Goal: Find specific page/section: Find specific page/section

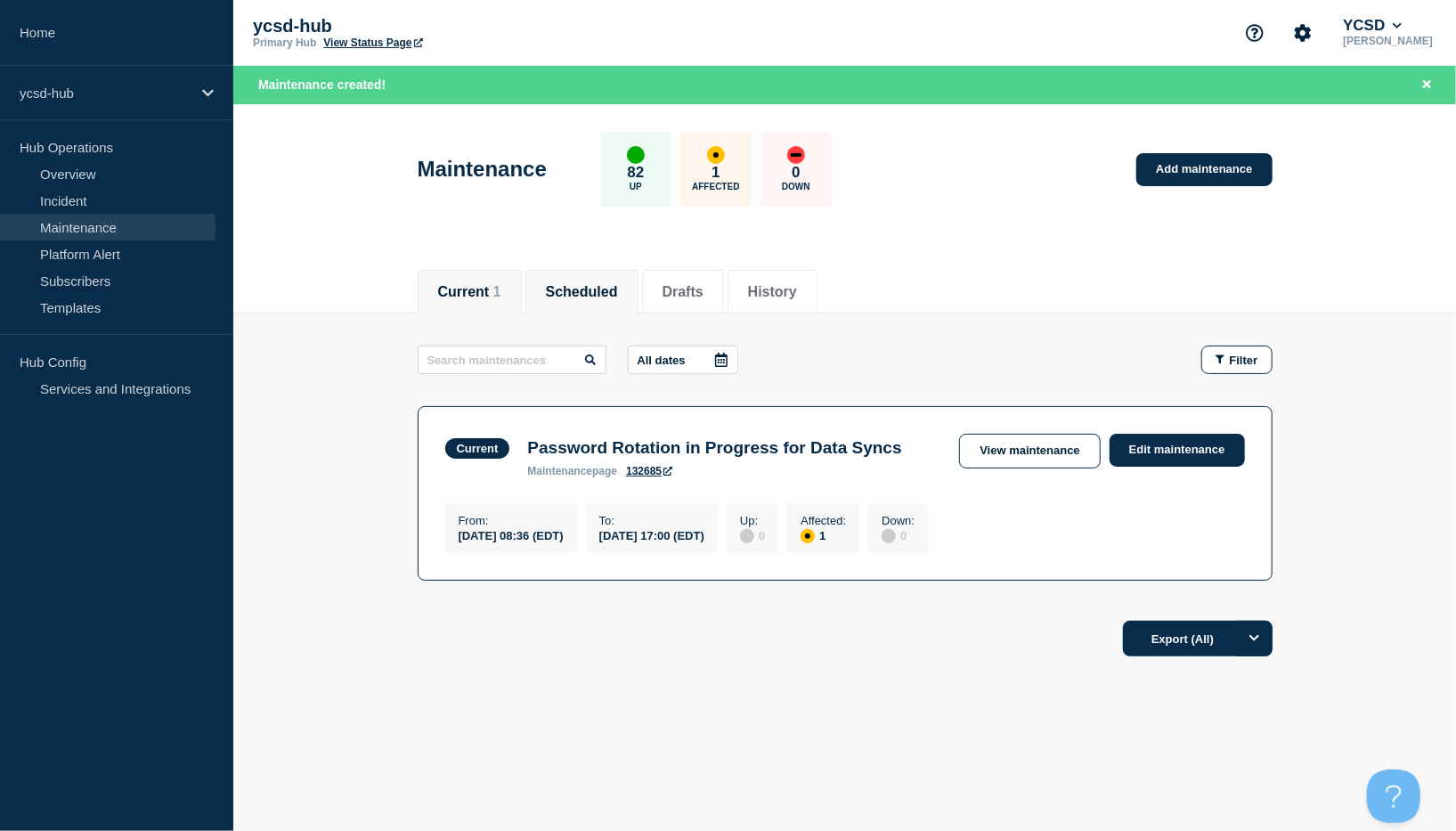
click at [593, 292] on button "Scheduled" at bounding box center [582, 292] width 72 height 16
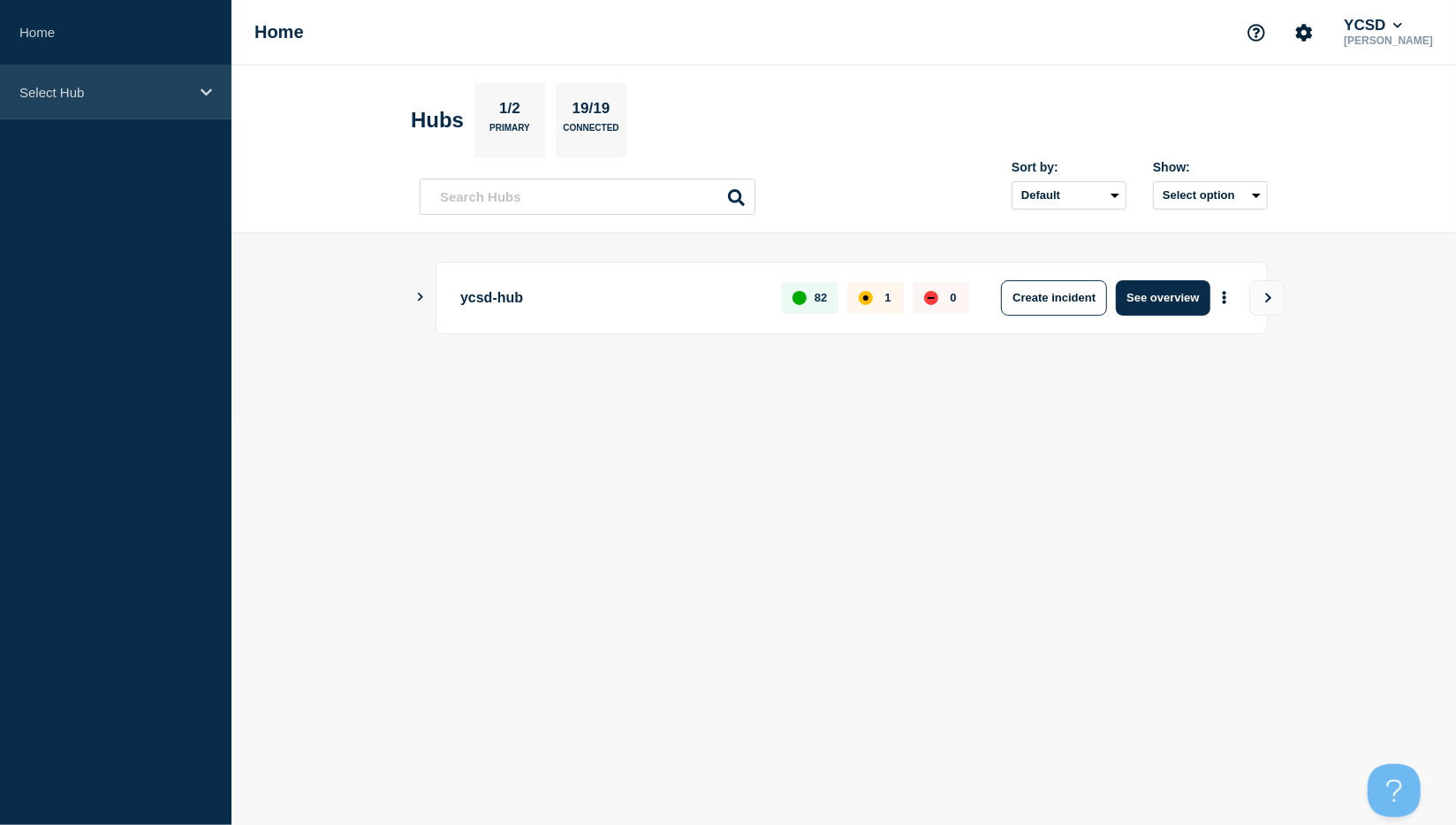
click at [205, 89] on icon at bounding box center [206, 92] width 12 height 13
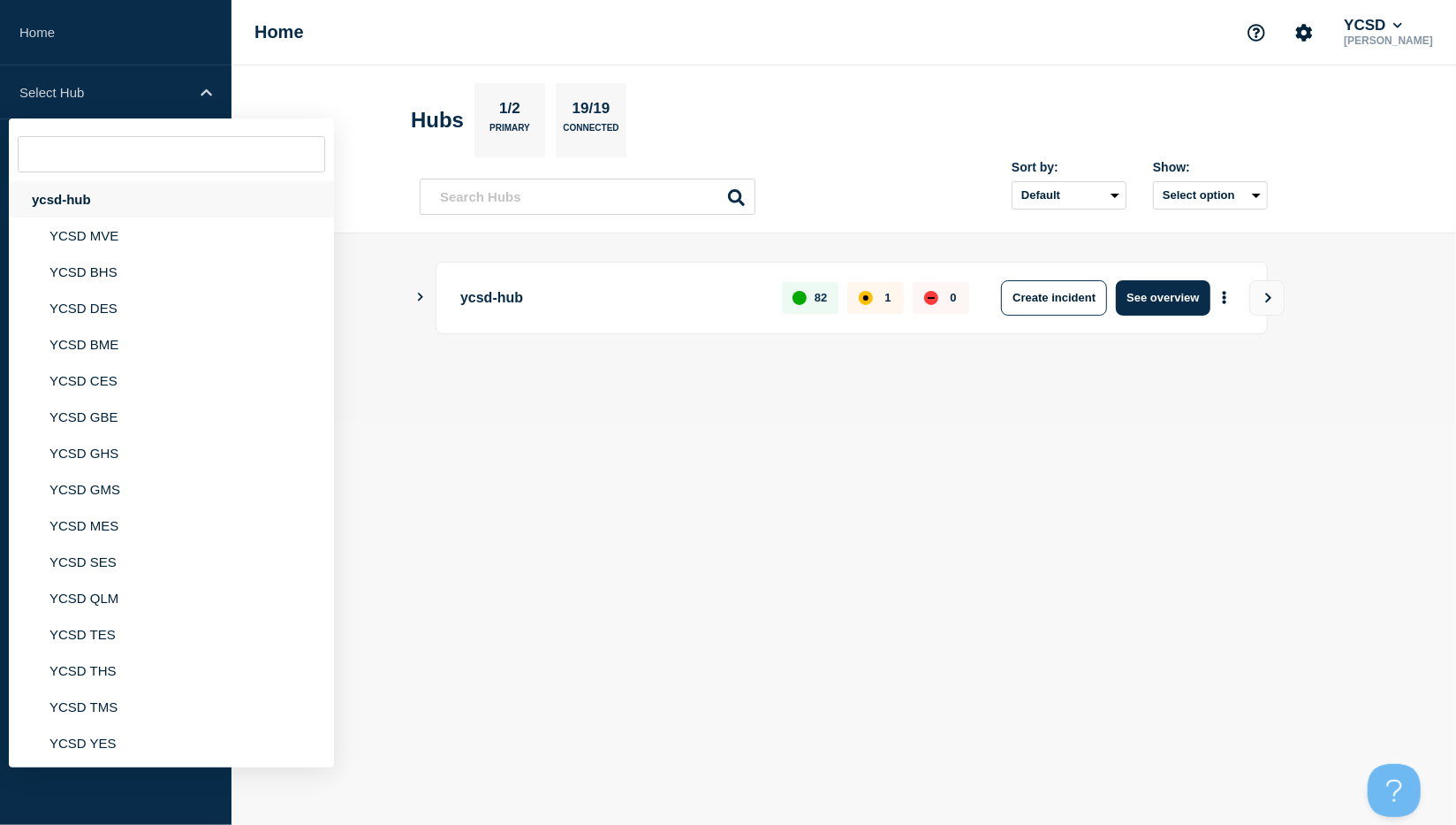
click at [72, 199] on div "ycsd-hub" at bounding box center [172, 200] width 326 height 37
